Goal: Entertainment & Leisure: Consume media (video, audio)

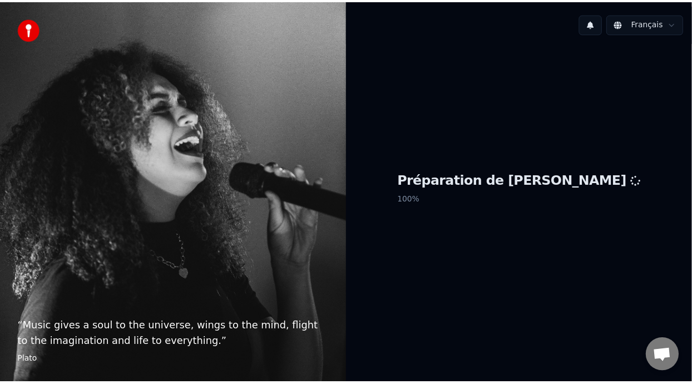
scroll to position [3, 0]
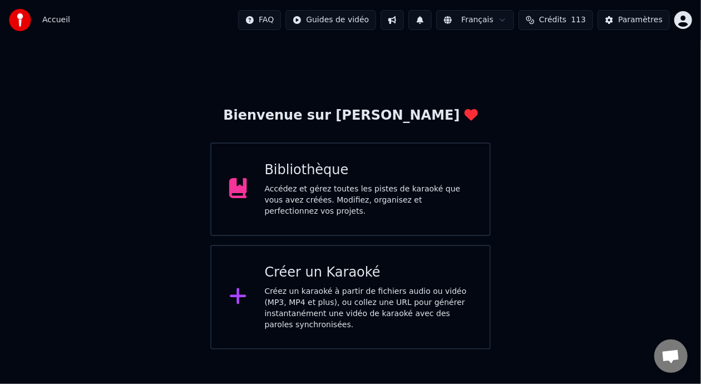
click at [349, 184] on div "Bibliothèque Accédez et gérez toutes les pistes de karaoké que vous avez créées…" at bounding box center [368, 189] width 207 height 56
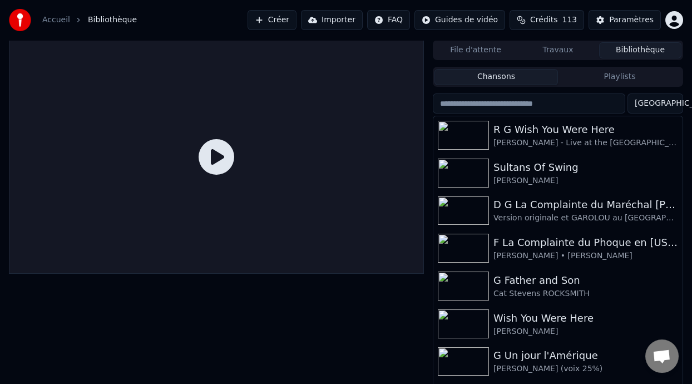
click at [632, 76] on button "Playlists" at bounding box center [619, 77] width 123 height 16
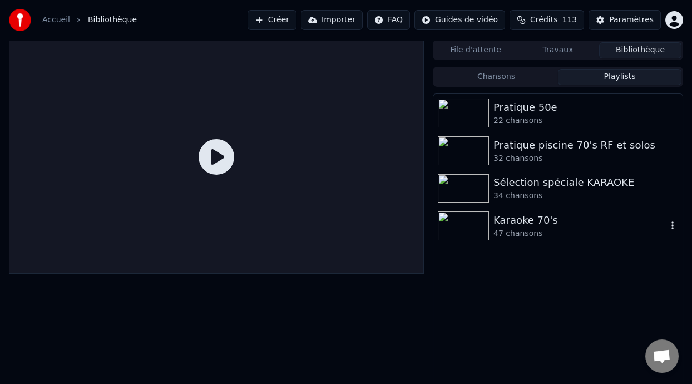
click at [548, 221] on div "Karaoke 70's" at bounding box center [580, 220] width 174 height 16
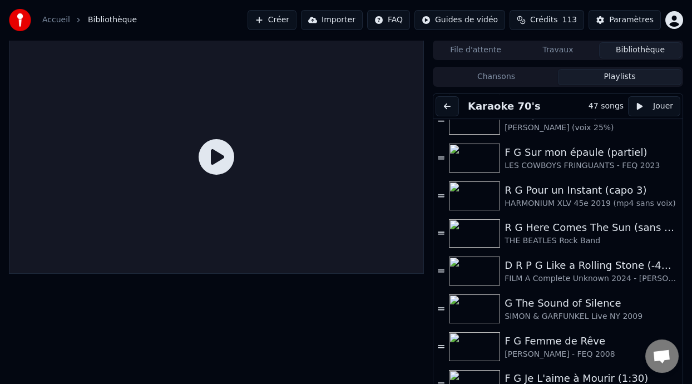
scroll to position [874, 0]
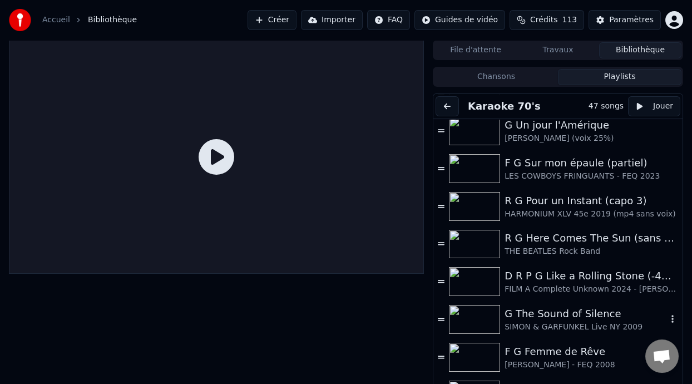
click at [574, 315] on div "G The Sound of Silence" at bounding box center [586, 314] width 162 height 16
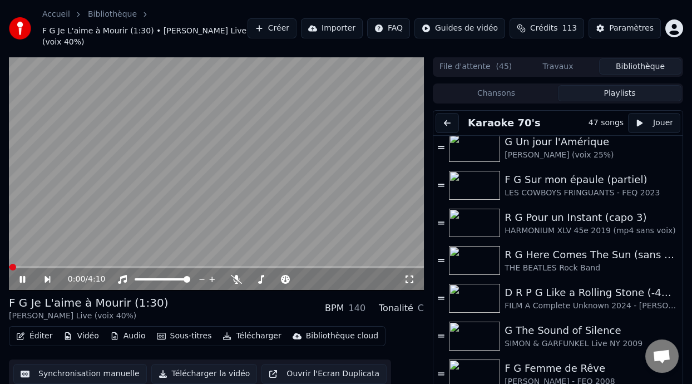
drag, startPoint x: 22, startPoint y: 267, endPoint x: 29, endPoint y: 268, distance: 6.8
click at [23, 275] on icon at bounding box center [30, 279] width 25 height 9
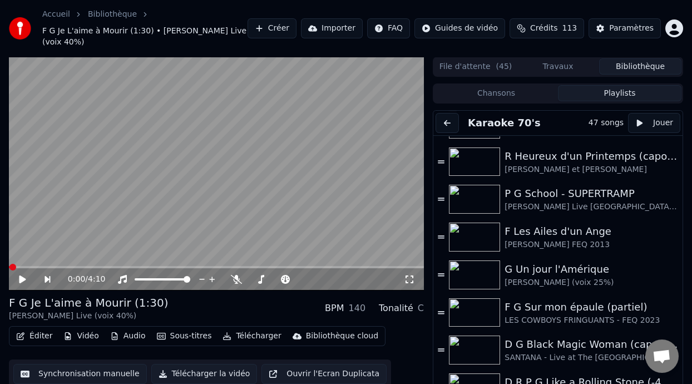
scroll to position [800, 0]
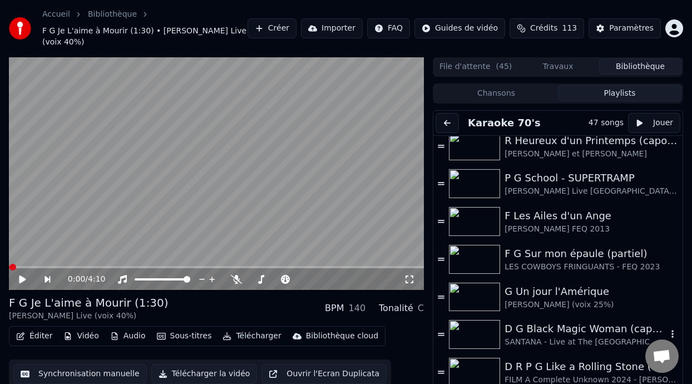
click at [573, 337] on div "SANTANA - Live at The [GEOGRAPHIC_DATA] 2016" at bounding box center [586, 342] width 162 height 11
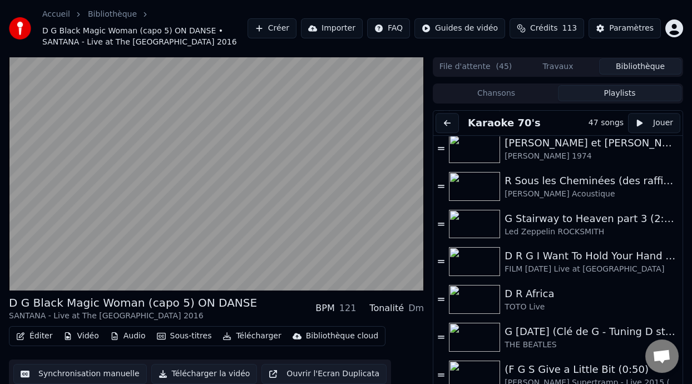
scroll to position [1329, 0]
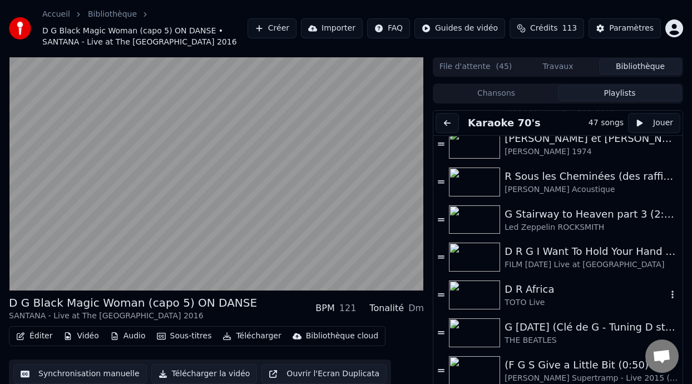
click at [536, 299] on div "TOTO Live" at bounding box center [586, 302] width 162 height 11
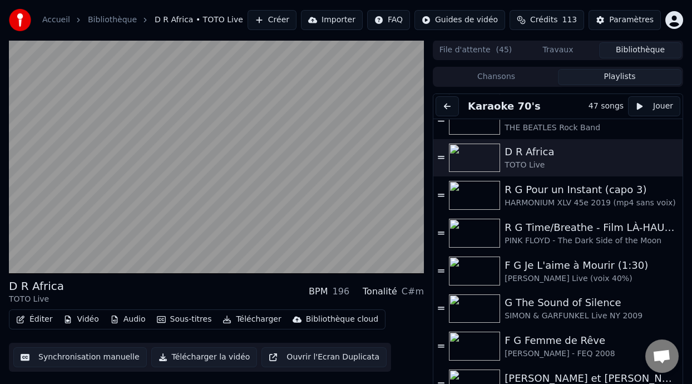
scroll to position [945, 0]
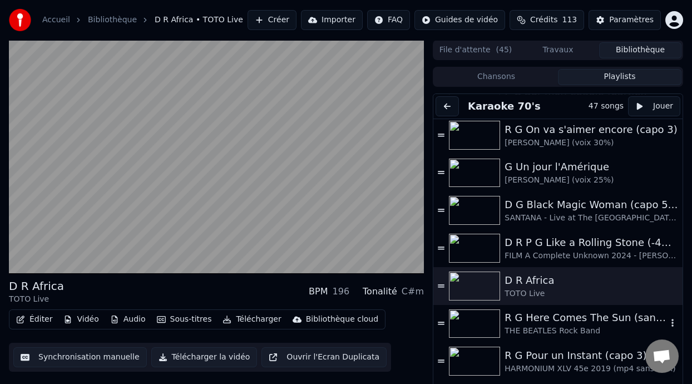
click at [540, 327] on div "THE BEATLES Rock Band" at bounding box center [586, 330] width 162 height 11
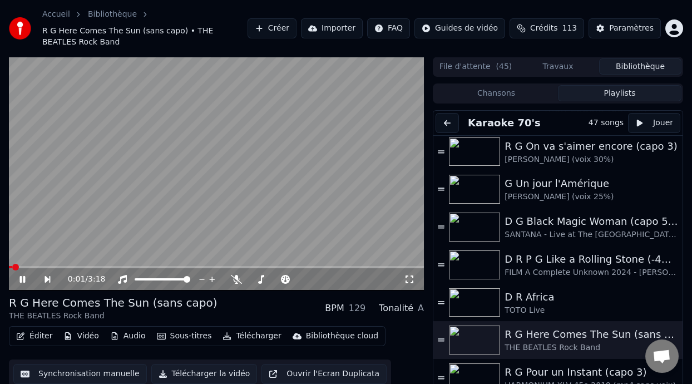
click at [25, 276] on icon at bounding box center [22, 279] width 6 height 7
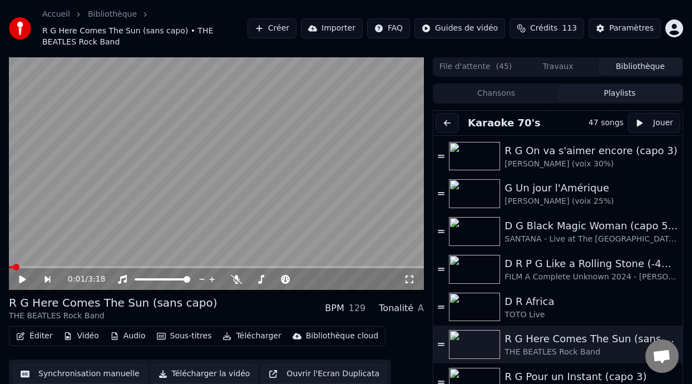
scroll to position [938, 0]
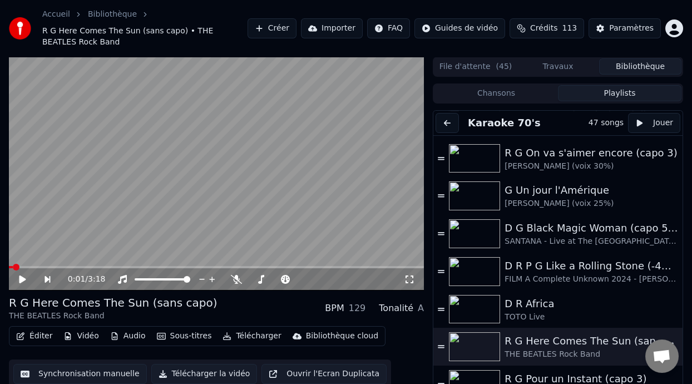
click at [547, 343] on div "R G Here Comes The Sun (sans capo)" at bounding box center [586, 341] width 162 height 16
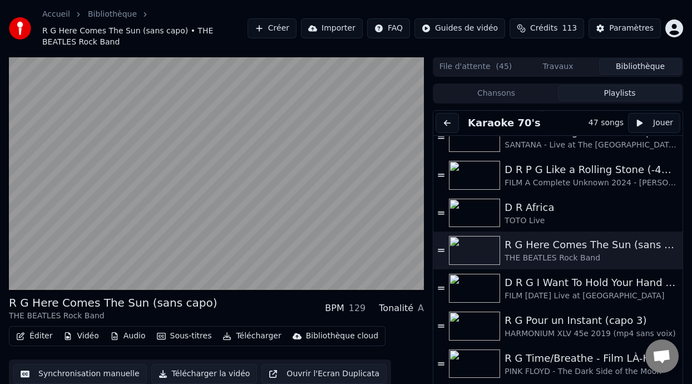
scroll to position [1000, 0]
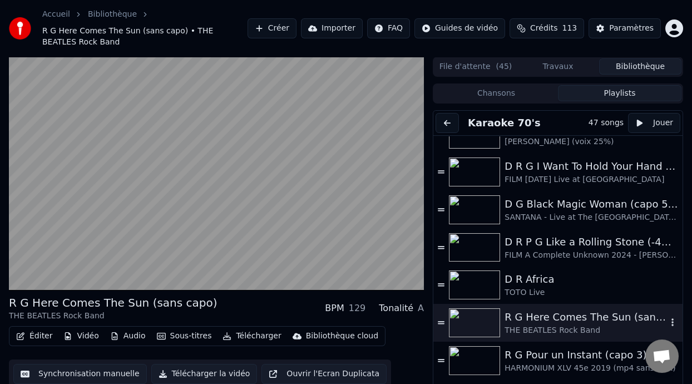
click at [517, 319] on div "R G Here Comes The Sun (sans capo)" at bounding box center [586, 317] width 162 height 16
click at [41, 334] on button "Éditer" at bounding box center [34, 336] width 45 height 16
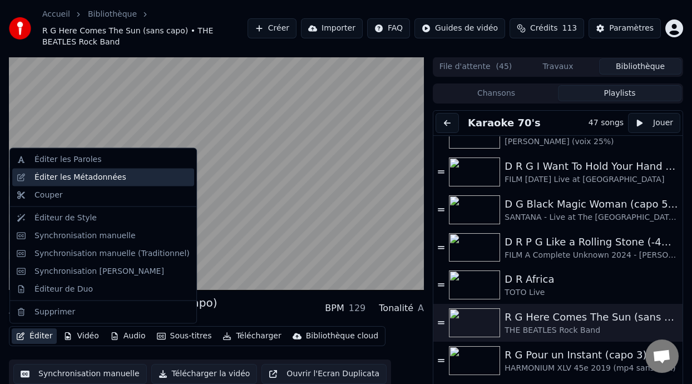
click at [101, 176] on div "Éditer les Métadonnées" at bounding box center [80, 177] width 92 height 11
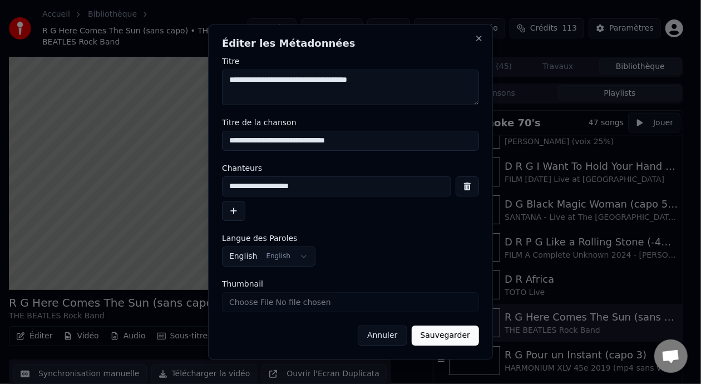
click at [230, 141] on input "**********" at bounding box center [350, 141] width 257 height 20
type input "**********"
click at [462, 337] on button "Sauvegarder" at bounding box center [445, 335] width 67 height 20
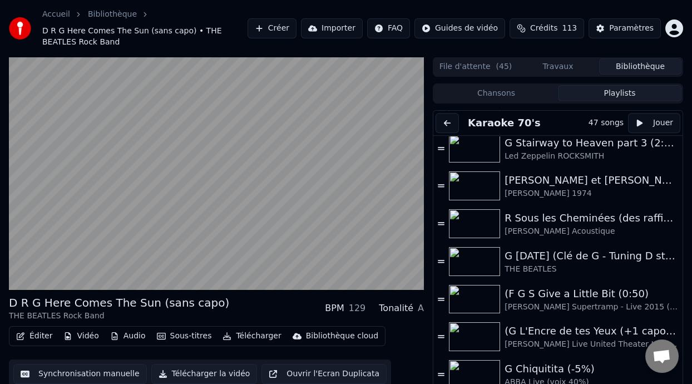
scroll to position [1414, 0]
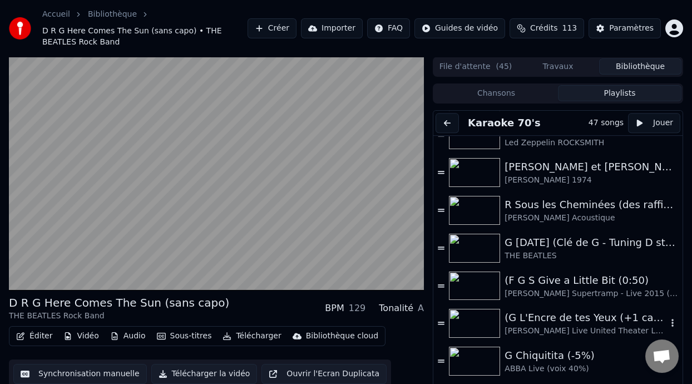
click at [566, 324] on div "(G L'Encre de tes Yeux (+1 capo 3)" at bounding box center [586, 318] width 162 height 16
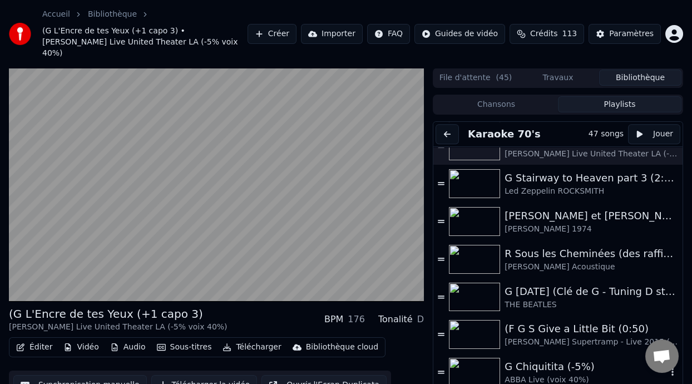
click at [540, 359] on div "G Chiquitita (-5%)" at bounding box center [586, 367] width 162 height 16
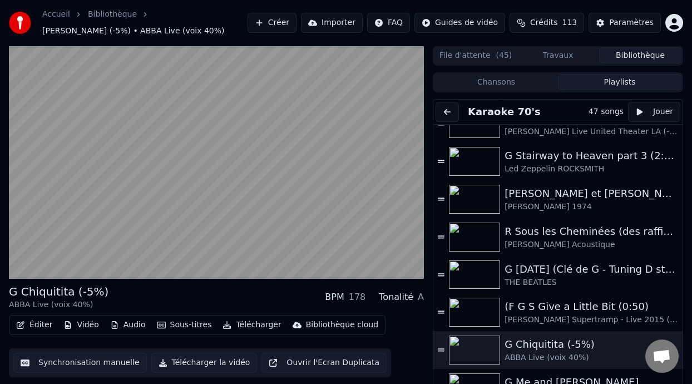
drag, startPoint x: 678, startPoint y: 355, endPoint x: 678, endPoint y: 347, distance: 7.8
click at [678, 347] on body "Accueil Bibliothèque G Chiquitita (-5%) • ABBA Live (voix 40%) Créer Importer F…" at bounding box center [346, 192] width 692 height 384
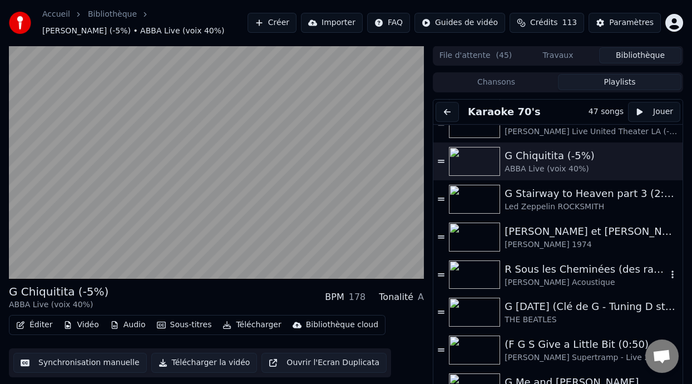
click at [576, 273] on div "R Sous les Cheminées (des raffineries de [GEOGRAPHIC_DATA] où il a grandi)" at bounding box center [586, 269] width 162 height 16
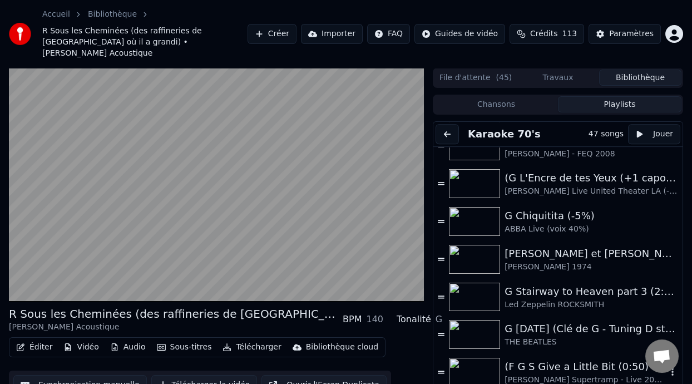
click at [548, 374] on div "[PERSON_NAME] Supertramp - Live 2015 (-4%)" at bounding box center [586, 379] width 162 height 11
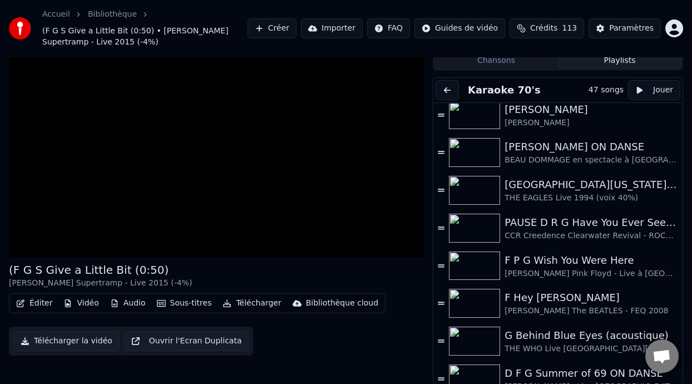
scroll to position [0, 0]
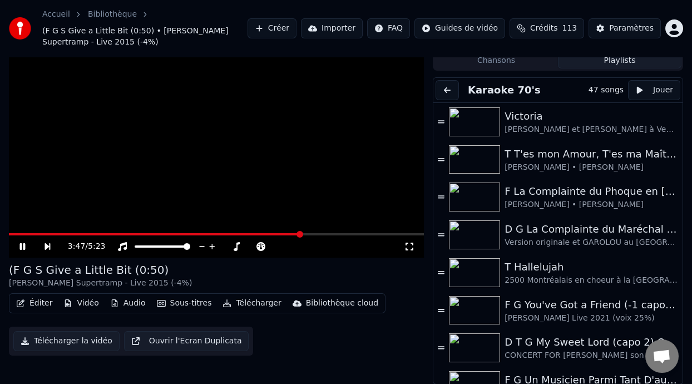
click at [24, 244] on icon at bounding box center [22, 246] width 6 height 7
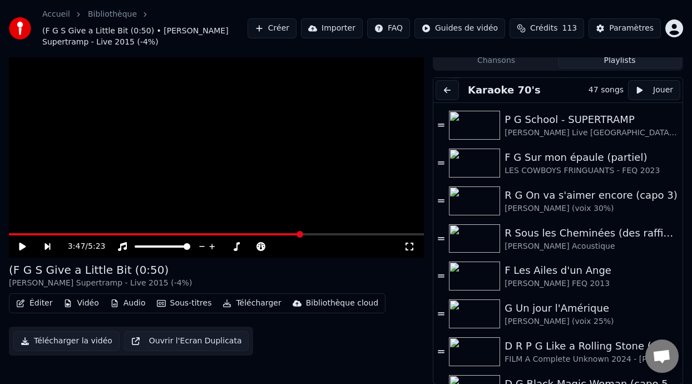
scroll to position [799, 0]
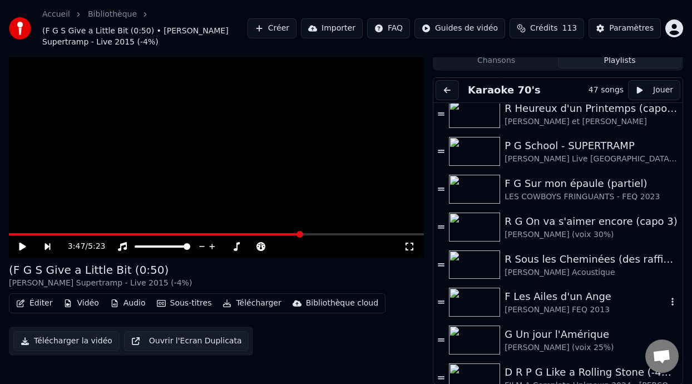
click at [573, 294] on div "F Les Ailes d'un Ange" at bounding box center [586, 297] width 162 height 16
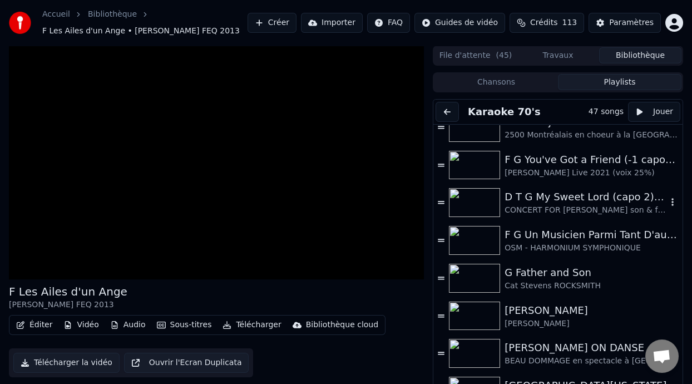
scroll to position [278, 0]
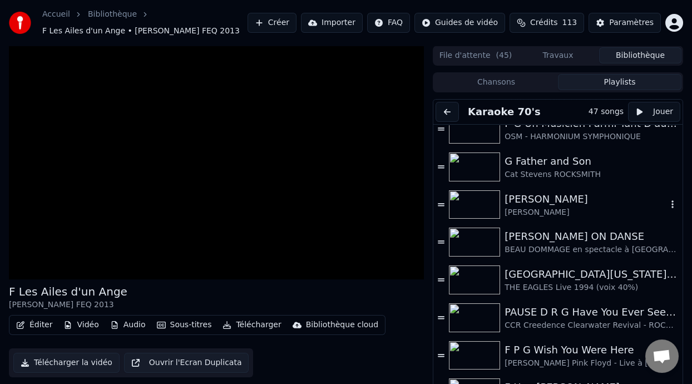
click at [560, 209] on div "[PERSON_NAME]" at bounding box center [586, 212] width 162 height 11
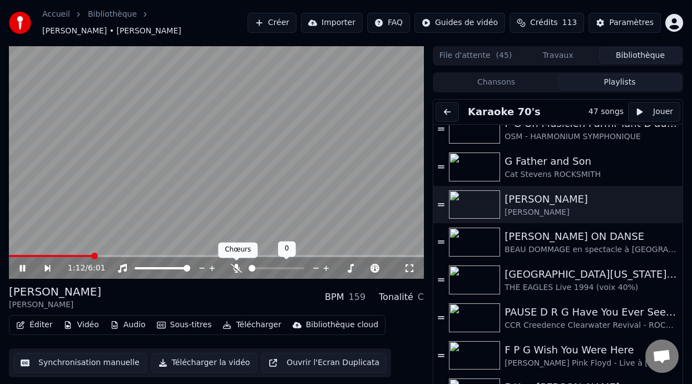
click at [235, 266] on icon at bounding box center [236, 268] width 11 height 9
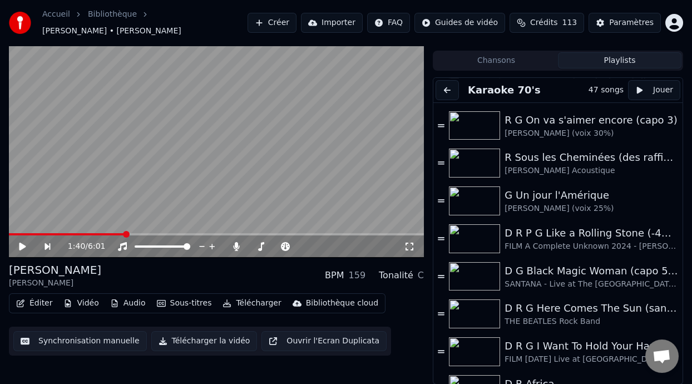
scroll to position [947, 0]
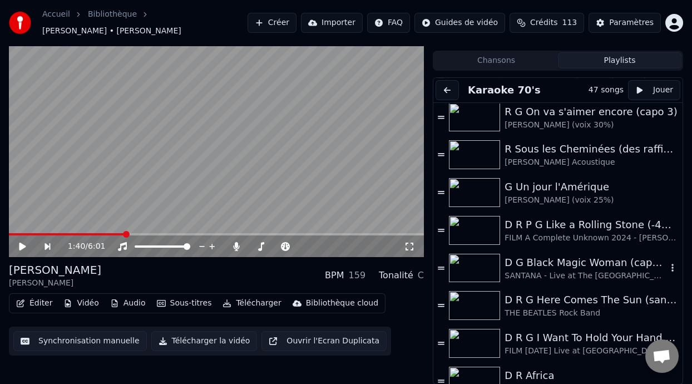
click at [565, 265] on div "D G Black Magic Woman (capo 5) ON DANSE" at bounding box center [586, 263] width 162 height 16
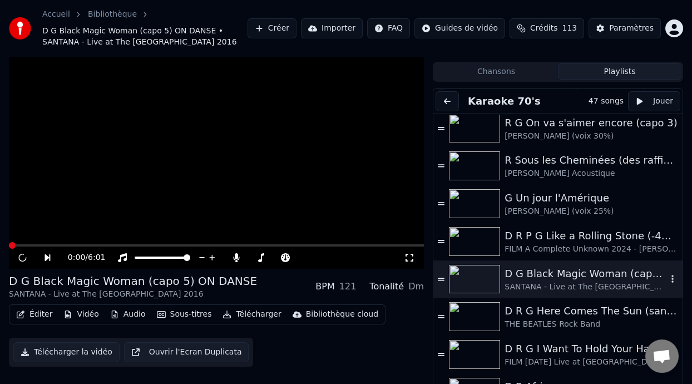
scroll to position [33, 0]
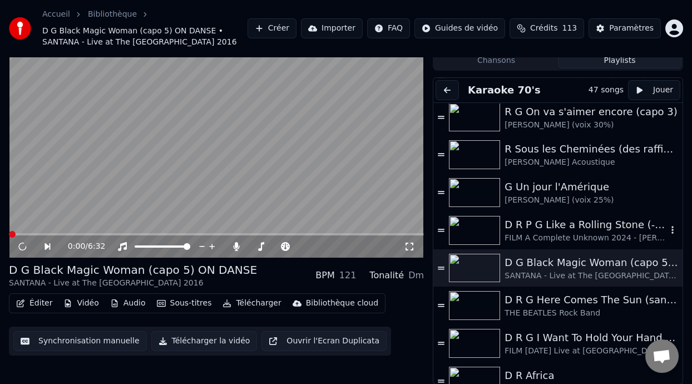
click at [572, 219] on div "D R P G Like a Rolling Stone (-4%) ON DANSE" at bounding box center [586, 225] width 162 height 16
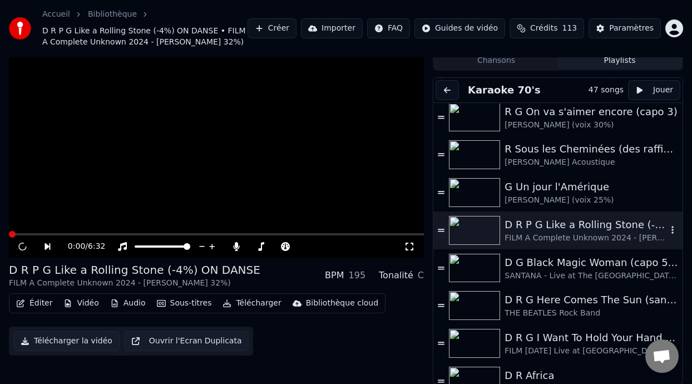
scroll to position [44, 0]
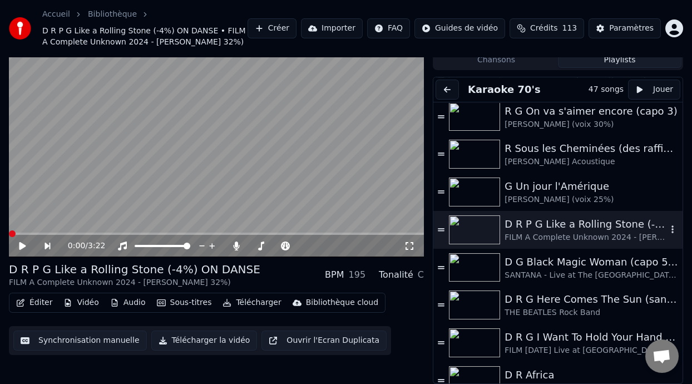
click at [595, 224] on div "D R P G Like a Rolling Stone (-4%) ON DANSE" at bounding box center [586, 224] width 162 height 16
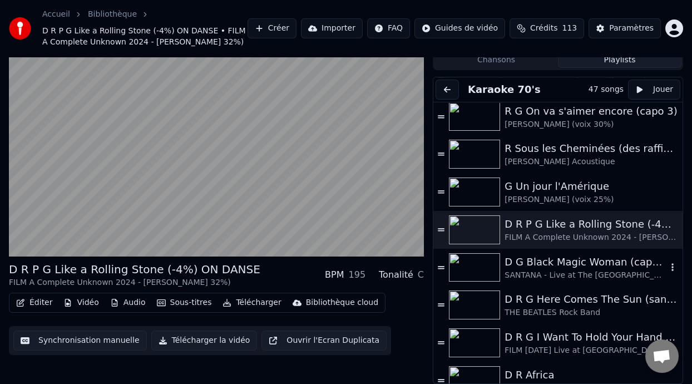
click at [576, 270] on div "SANTANA - Live at The [GEOGRAPHIC_DATA] 2016" at bounding box center [586, 275] width 162 height 11
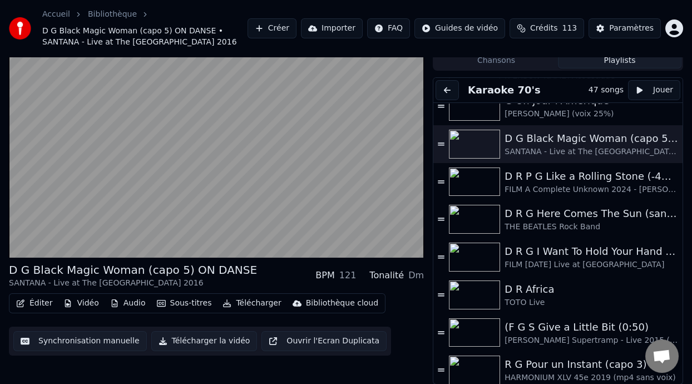
scroll to position [1050, 0]
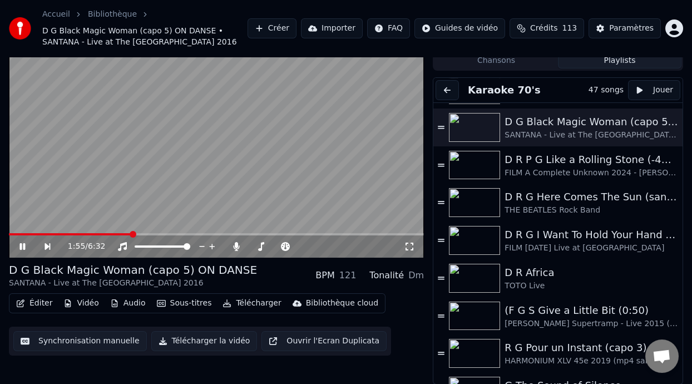
click at [24, 243] on icon at bounding box center [22, 246] width 6 height 7
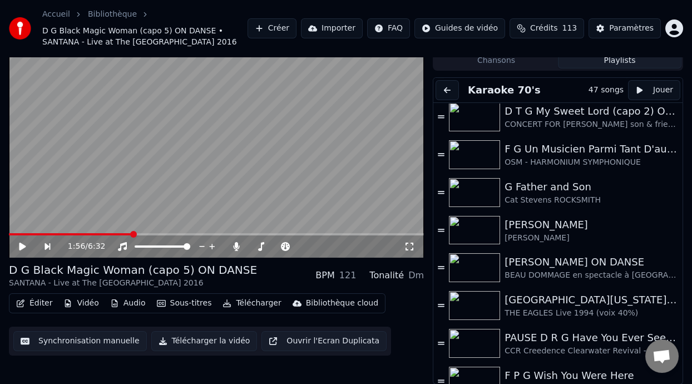
scroll to position [253, 0]
